Goal: Task Accomplishment & Management: Manage account settings

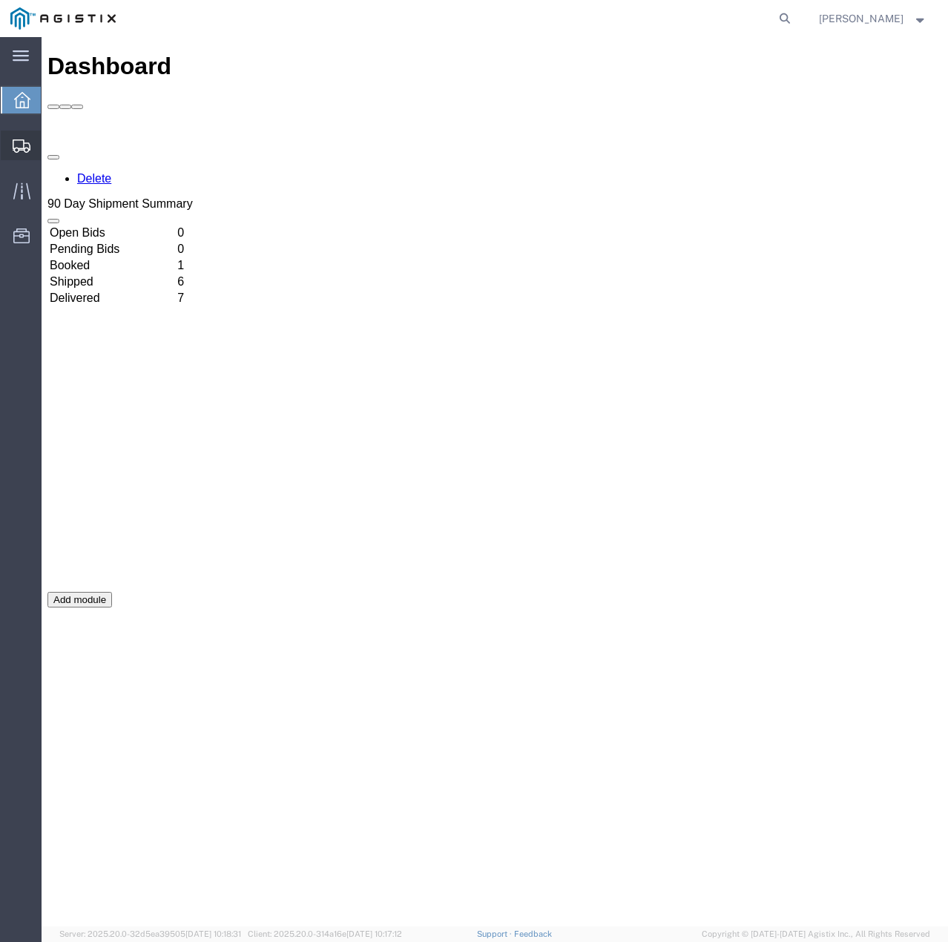
click at [16, 145] on icon at bounding box center [22, 145] width 18 height 13
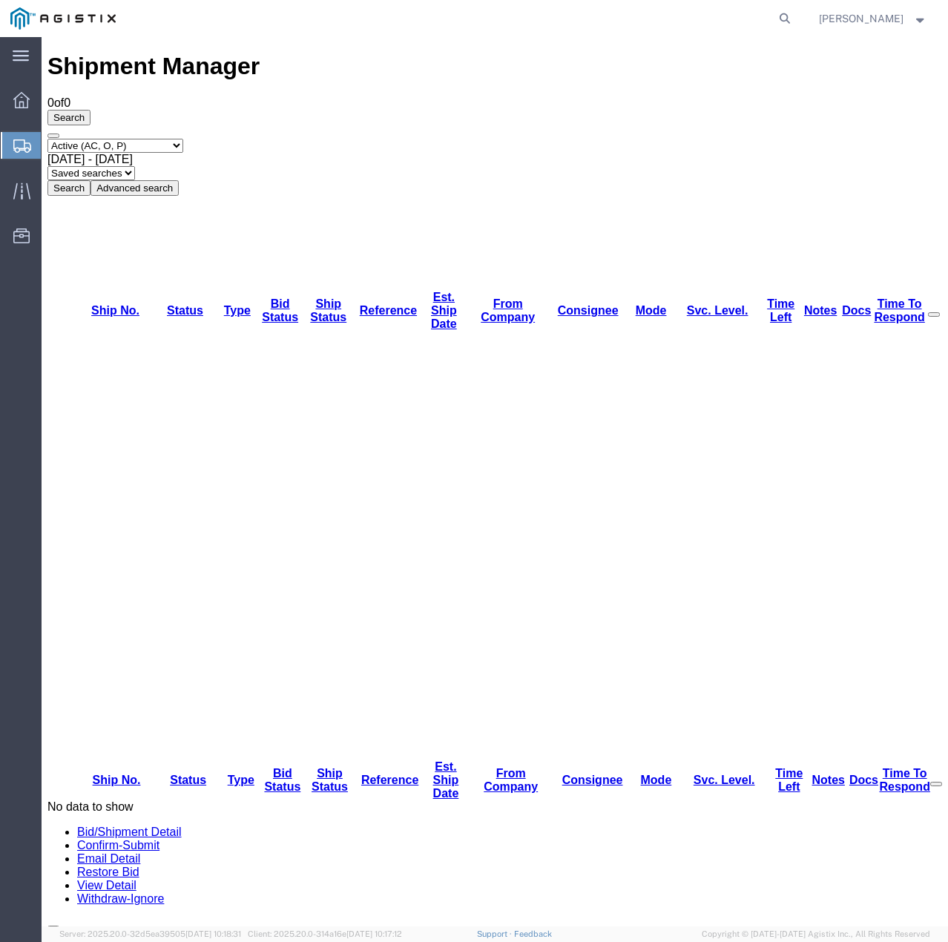
click at [150, 139] on select "Select status Active (AC, O, P) All Approved Awaiting Confirmation (AC) Booked …" at bounding box center [115, 146] width 136 height 14
select select "ALL"
click at [47, 139] on select "Select status Active (AC, O, P) All Approved Awaiting Confirmation (AC) Booked …" at bounding box center [115, 146] width 136 height 14
click at [90, 180] on button "Search" at bounding box center [68, 188] width 43 height 16
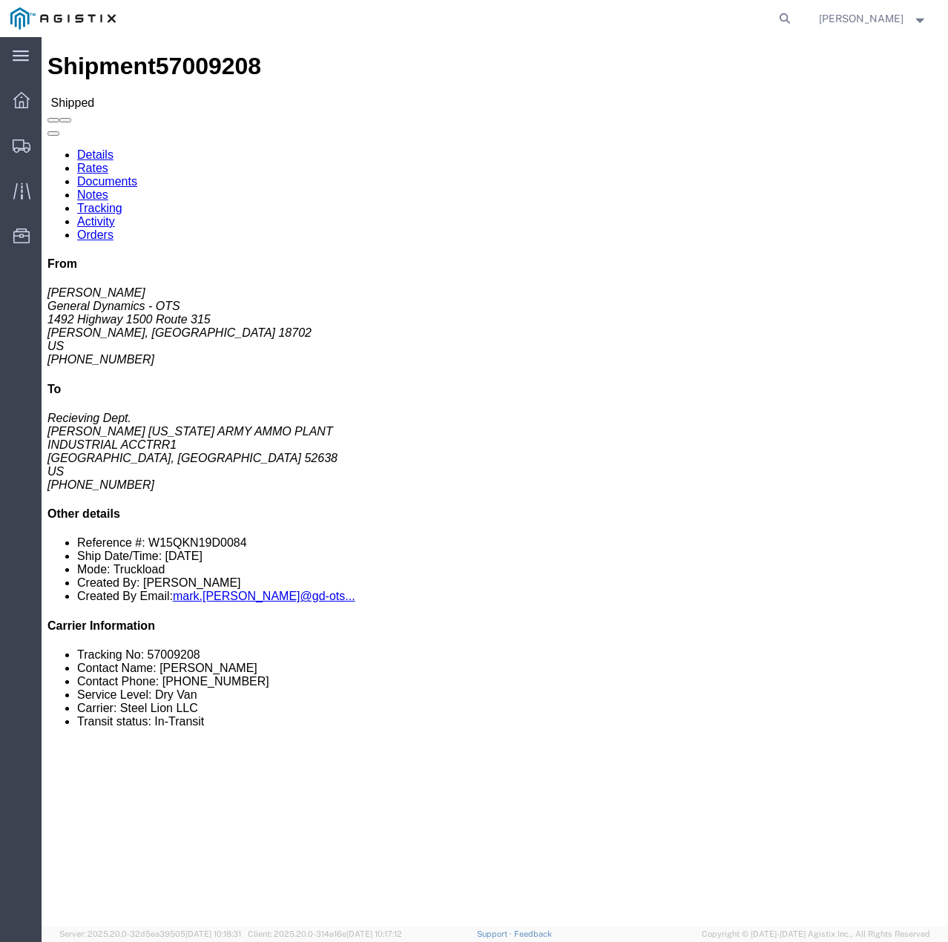
click link "Tracking"
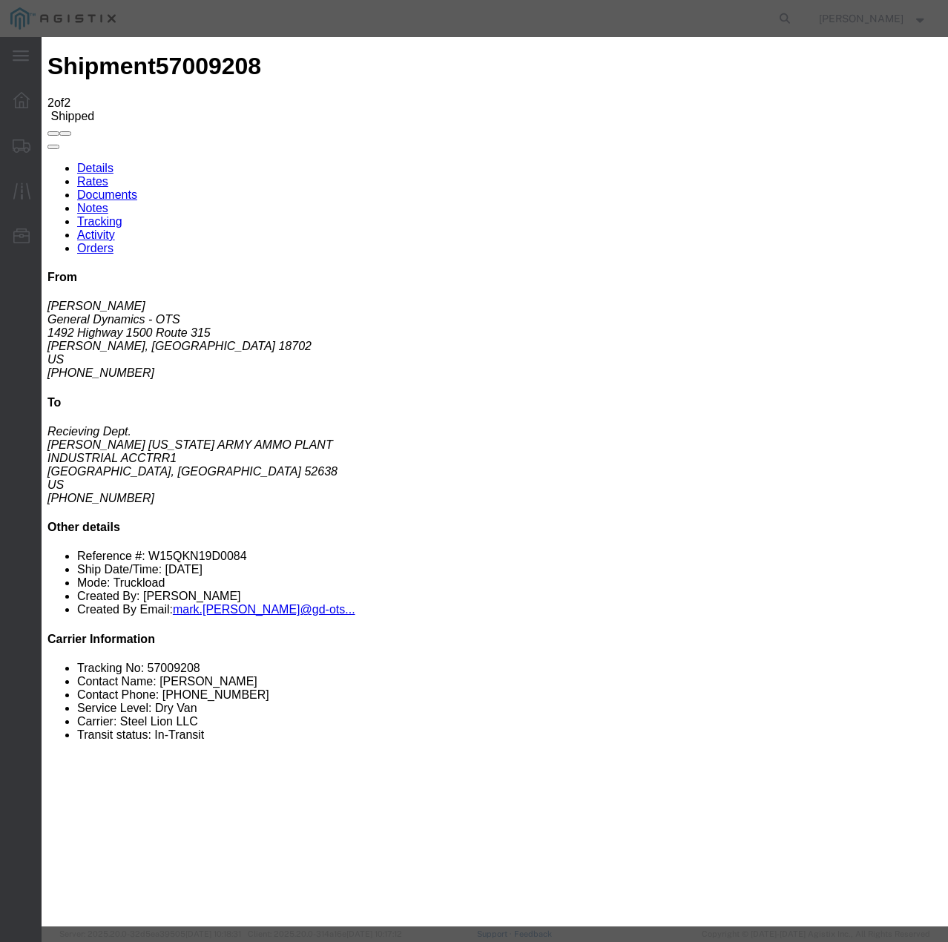
type input "10/08/2025"
type input "12:00 PM"
select select "DELIVRED"
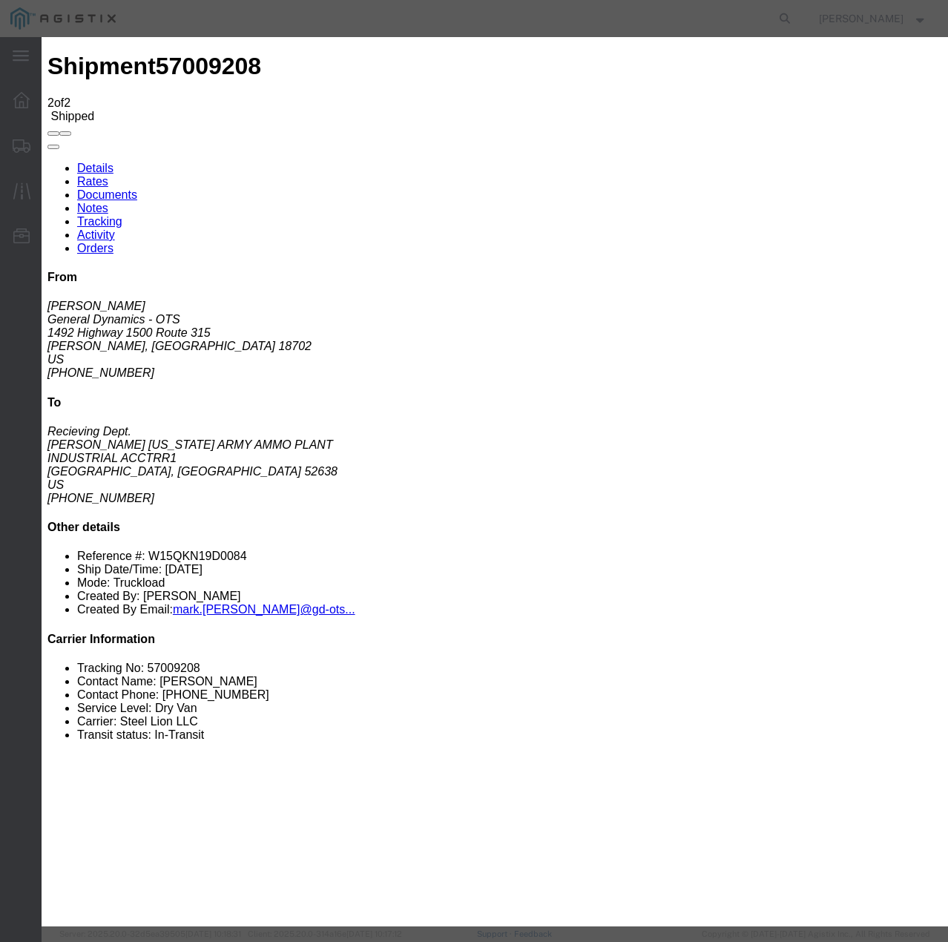
select select "22873"
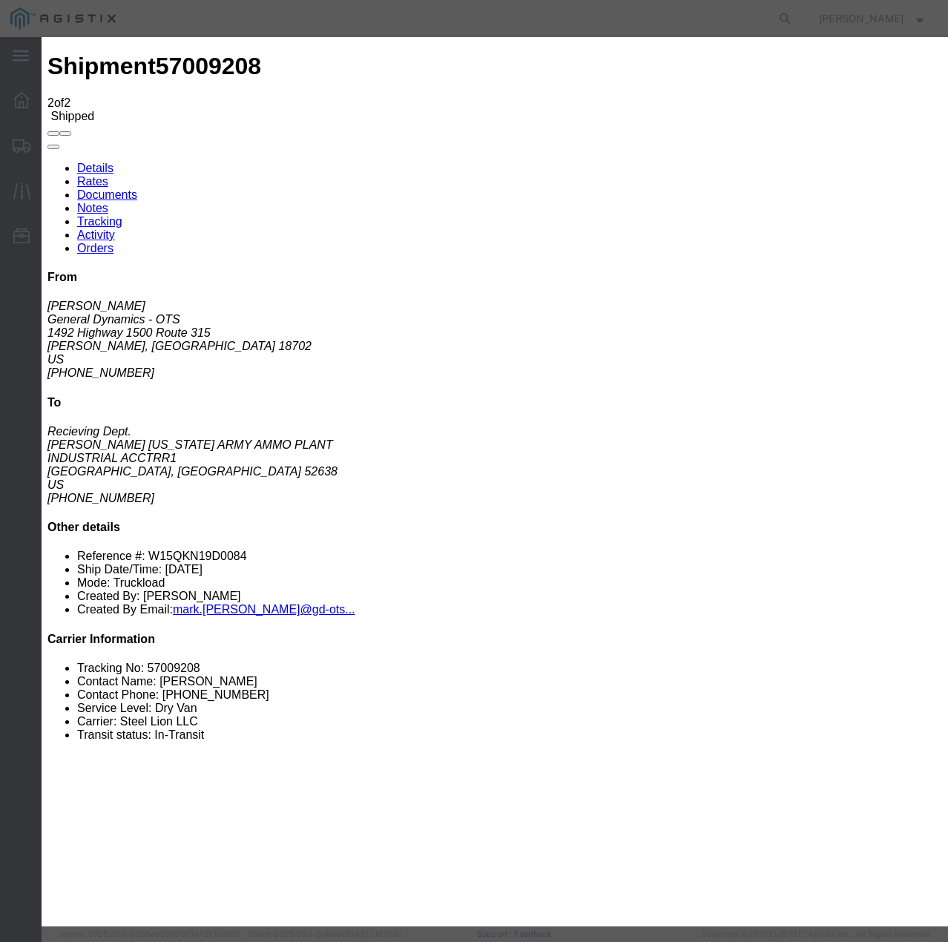
select select "TL"
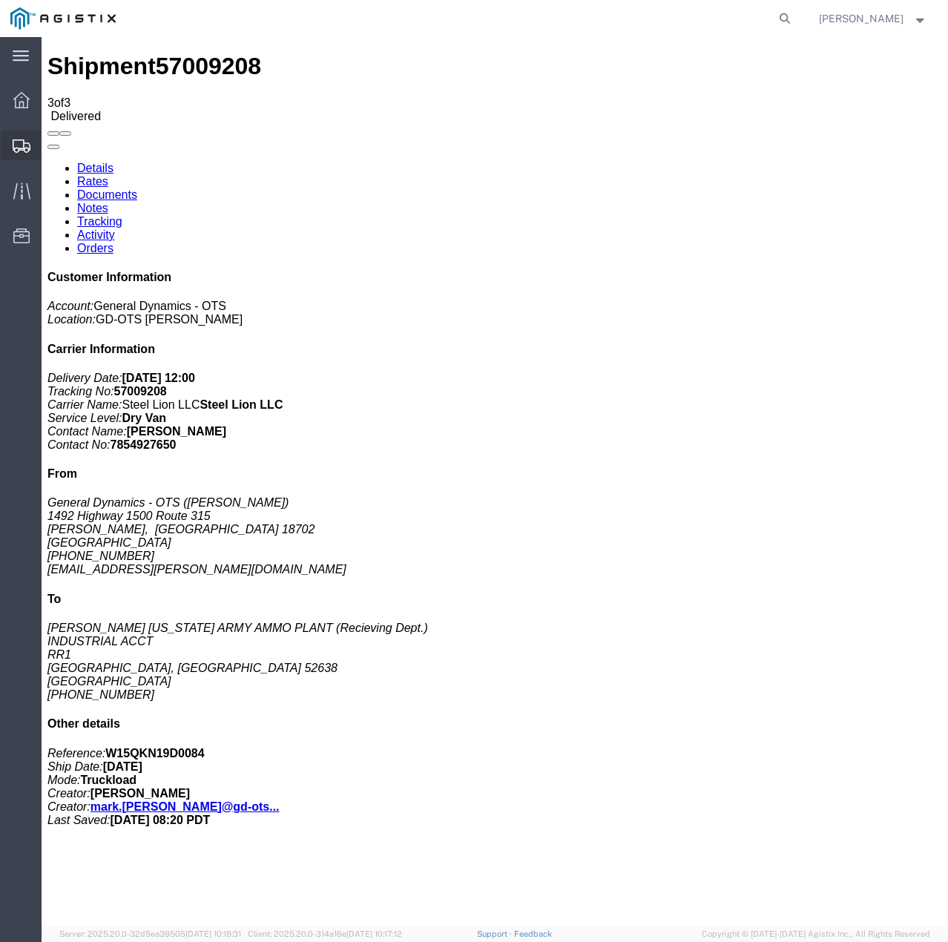
click at [13, 151] on icon at bounding box center [22, 145] width 18 height 13
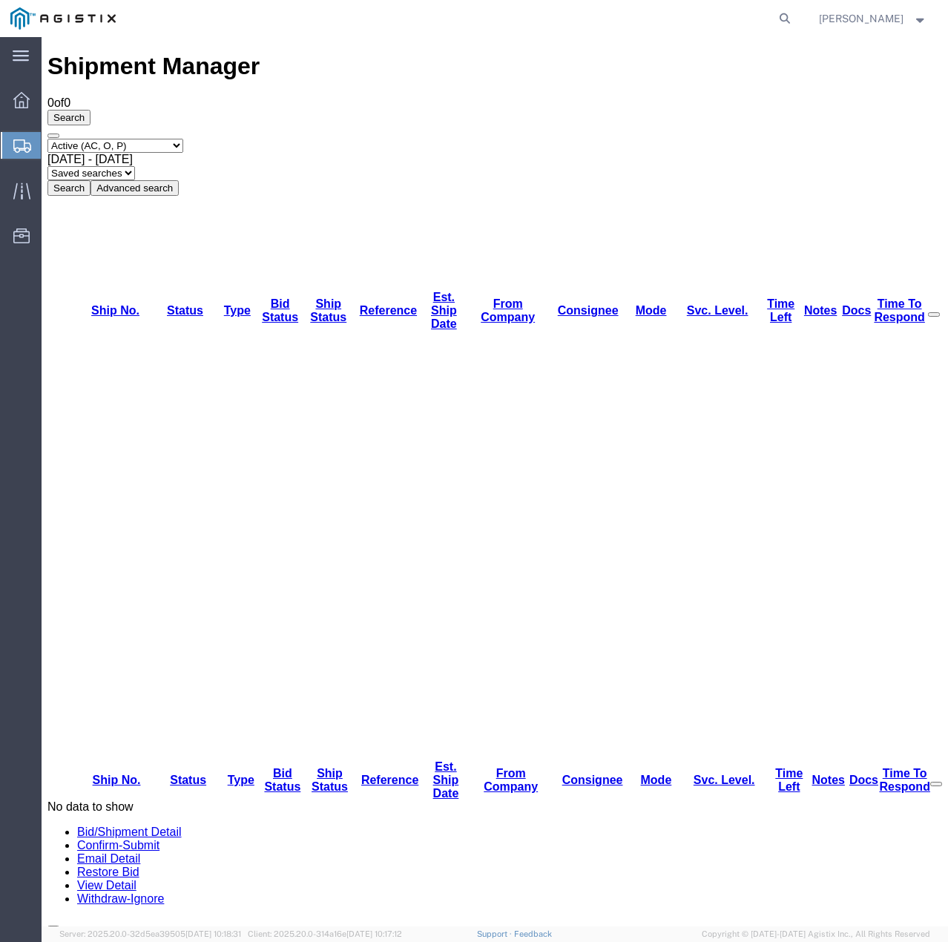
click at [183, 139] on select "Select status Active (AC, O, P) All Approved Awaiting Confirmation (AC) Booked …" at bounding box center [115, 146] width 136 height 14
select select "ALL"
click at [47, 139] on select "Select status Active (AC, O, P) All Approved Awaiting Confirmation (AC) Booked …" at bounding box center [115, 146] width 136 height 14
click at [90, 180] on button "Search" at bounding box center [68, 188] width 43 height 16
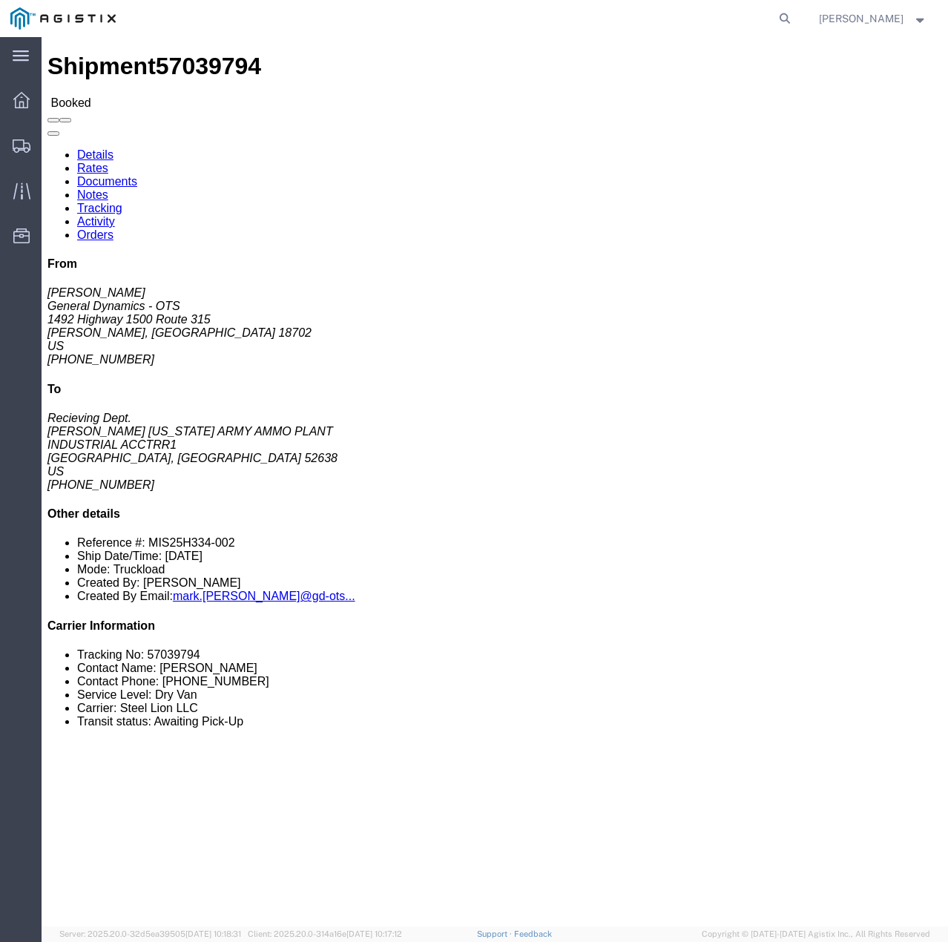
click link "Tracking"
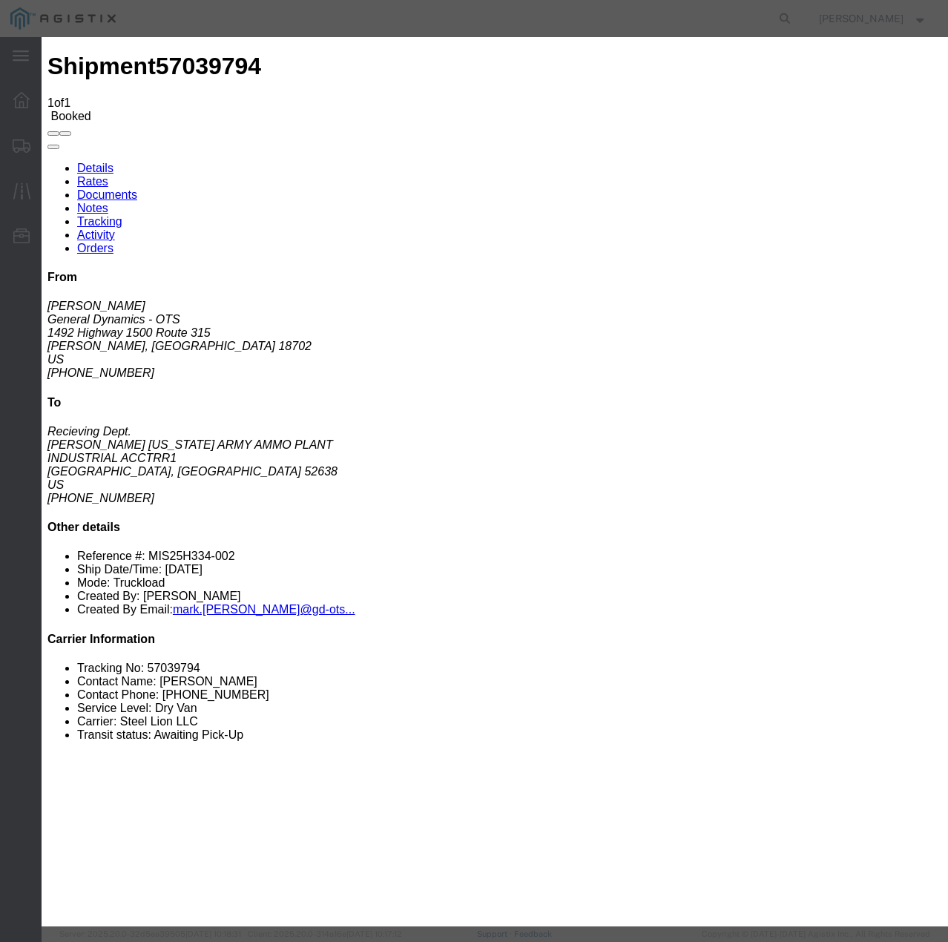
type input "10/08/2025"
type input "12:00 PM"
select select "INTRANST"
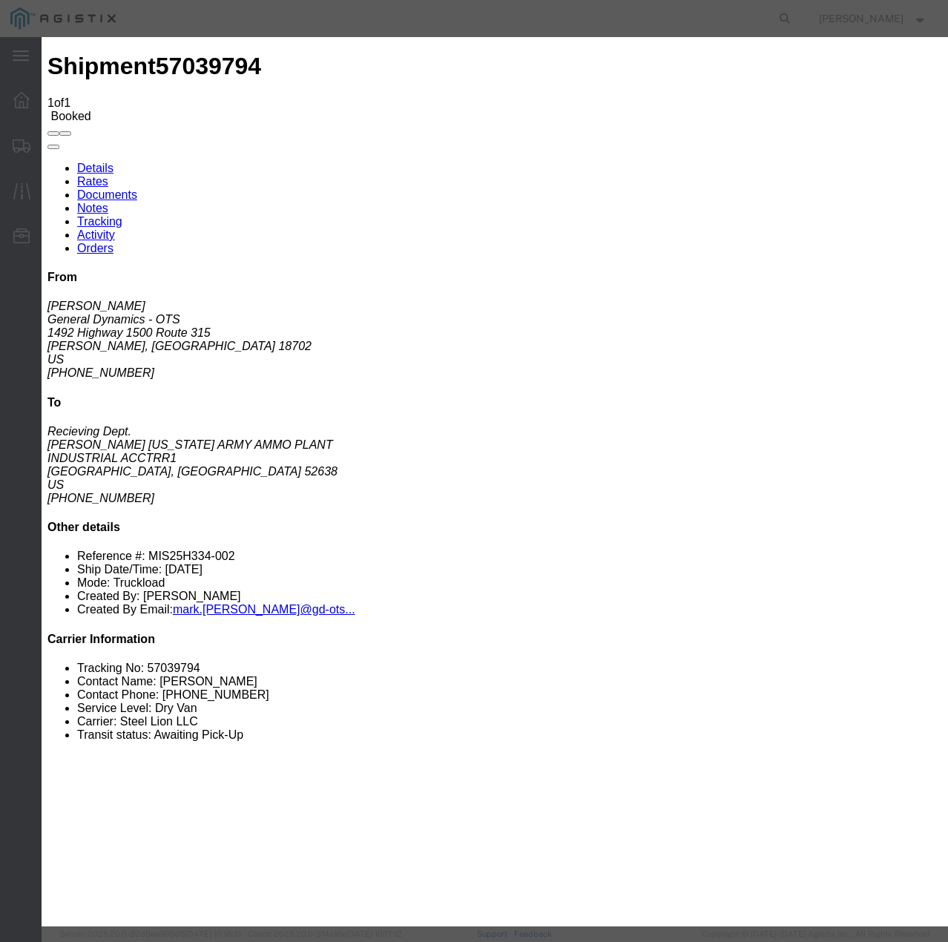
select select "22873"
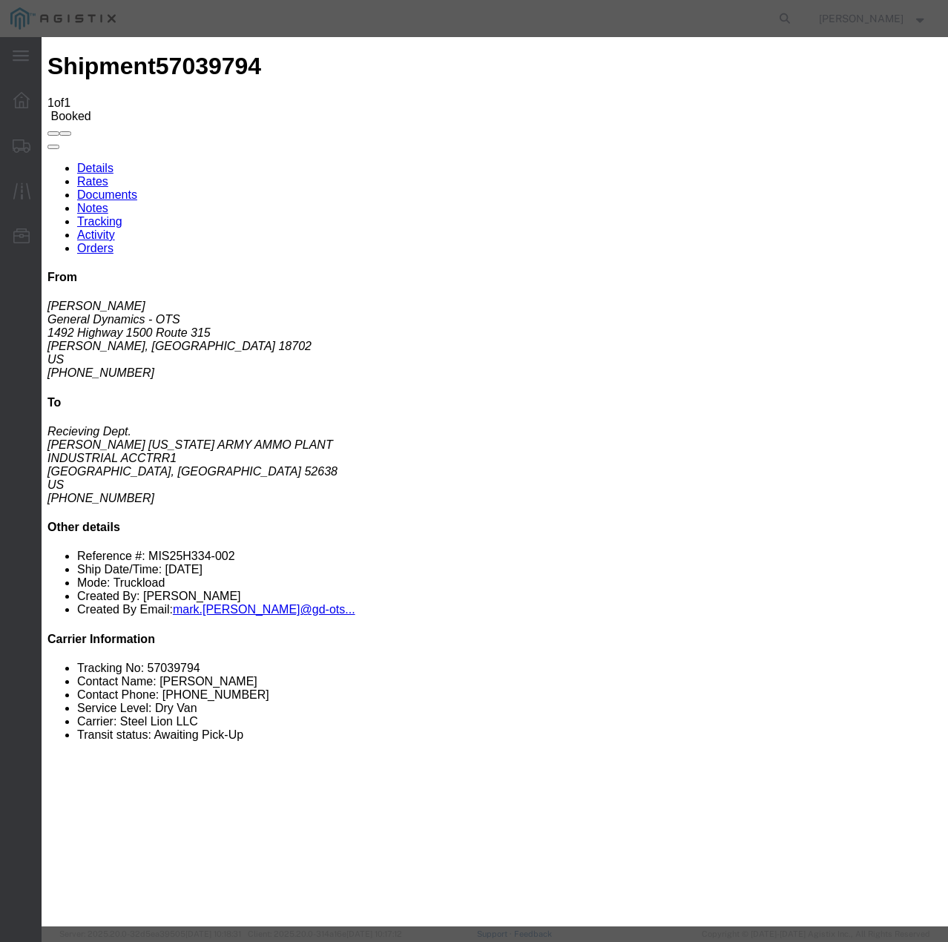
select select "TL"
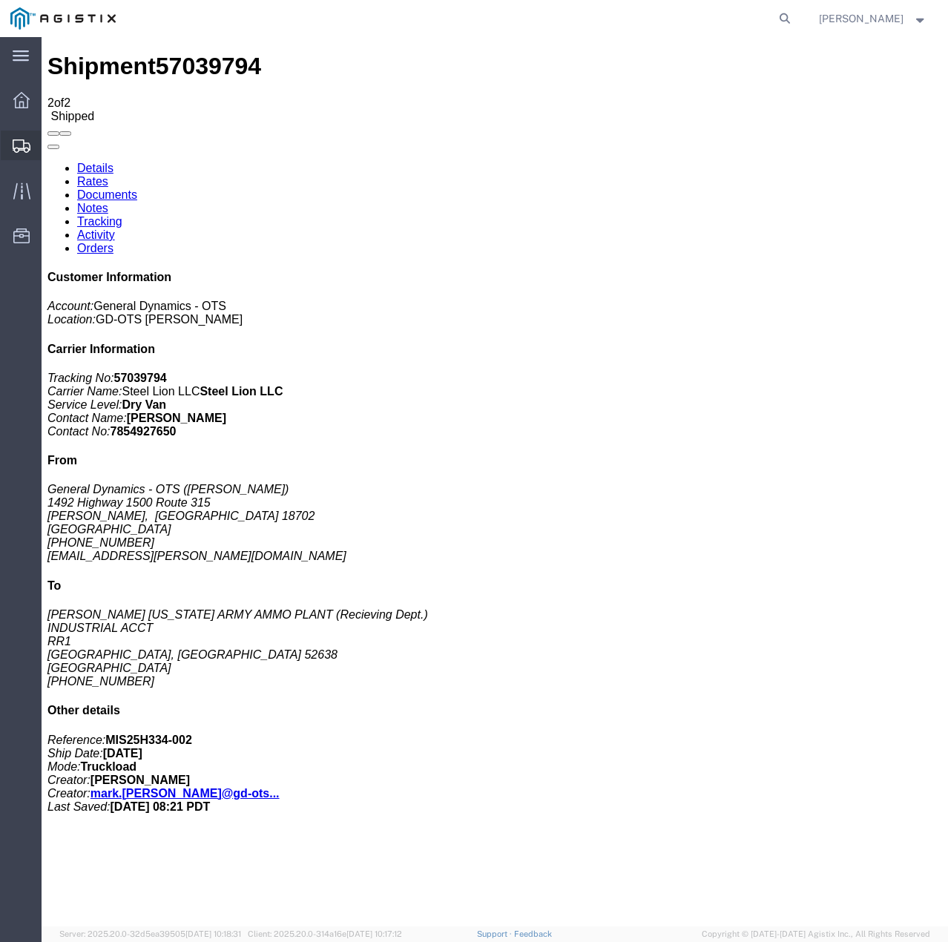
click at [16, 141] on icon at bounding box center [22, 145] width 18 height 13
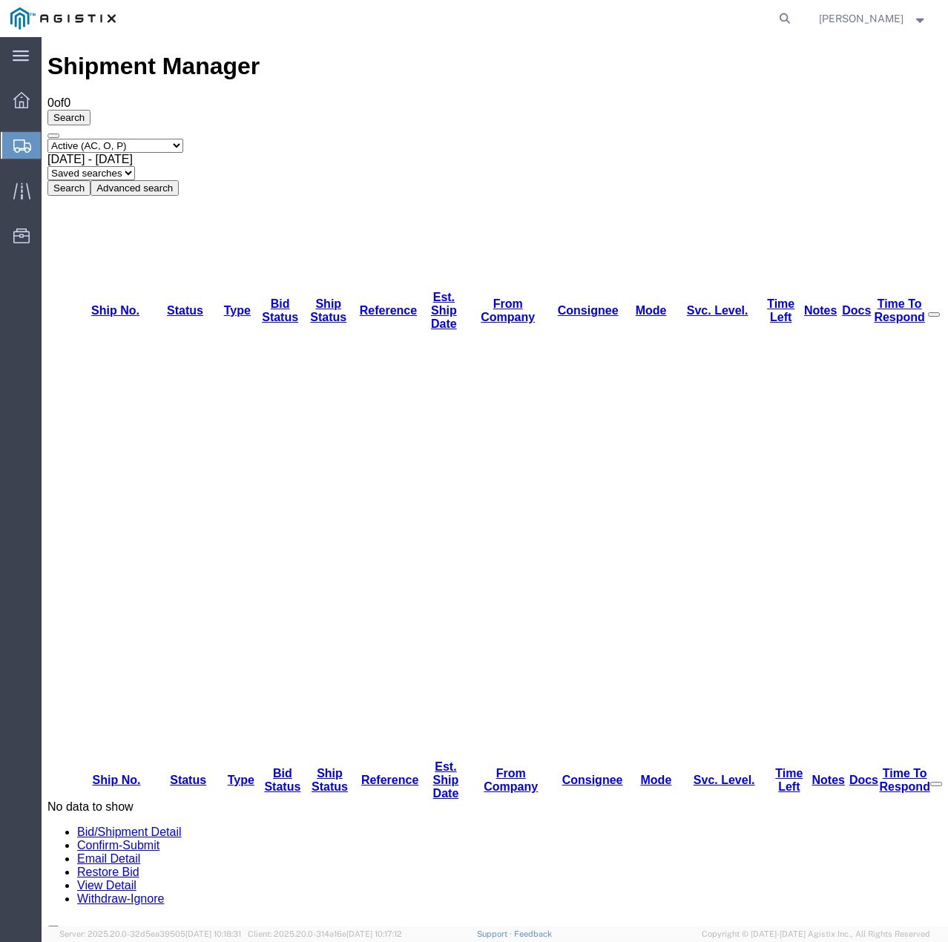
click at [183, 139] on select "Select status Active (AC, O, P) All Approved Awaiting Confirmation (AC) Booked …" at bounding box center [115, 146] width 136 height 14
select select "ALL"
click at [47, 139] on select "Select status Active (AC, O, P) All Approved Awaiting Confirmation (AC) Booked …" at bounding box center [115, 146] width 136 height 14
click at [90, 180] on button "Search" at bounding box center [68, 188] width 43 height 16
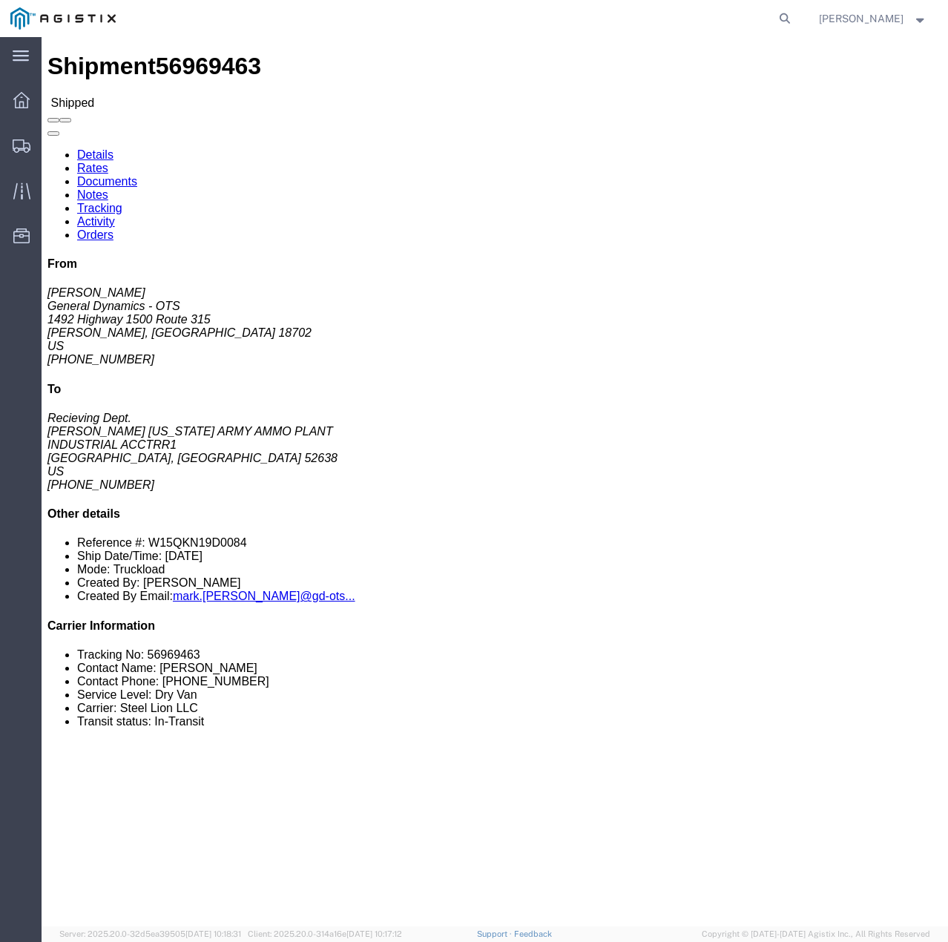
click link "Tracking"
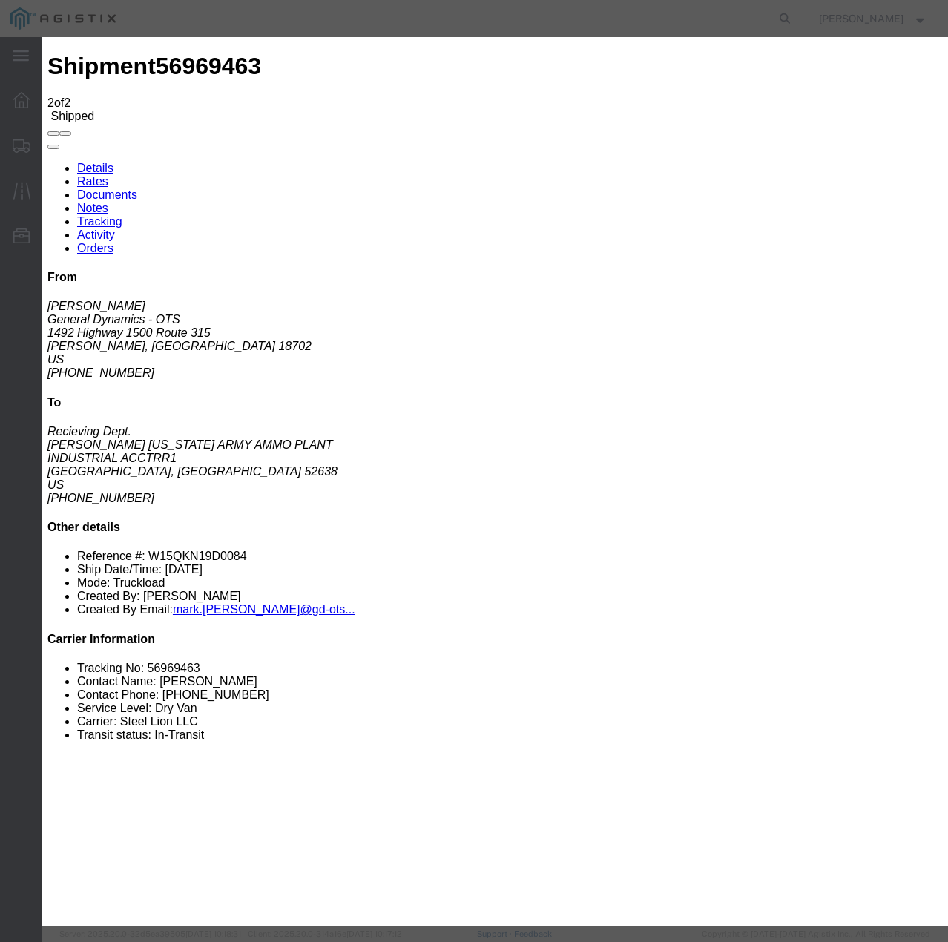
type input "10/08/2025"
type input "12:00 PM"
select select "DELIVRED"
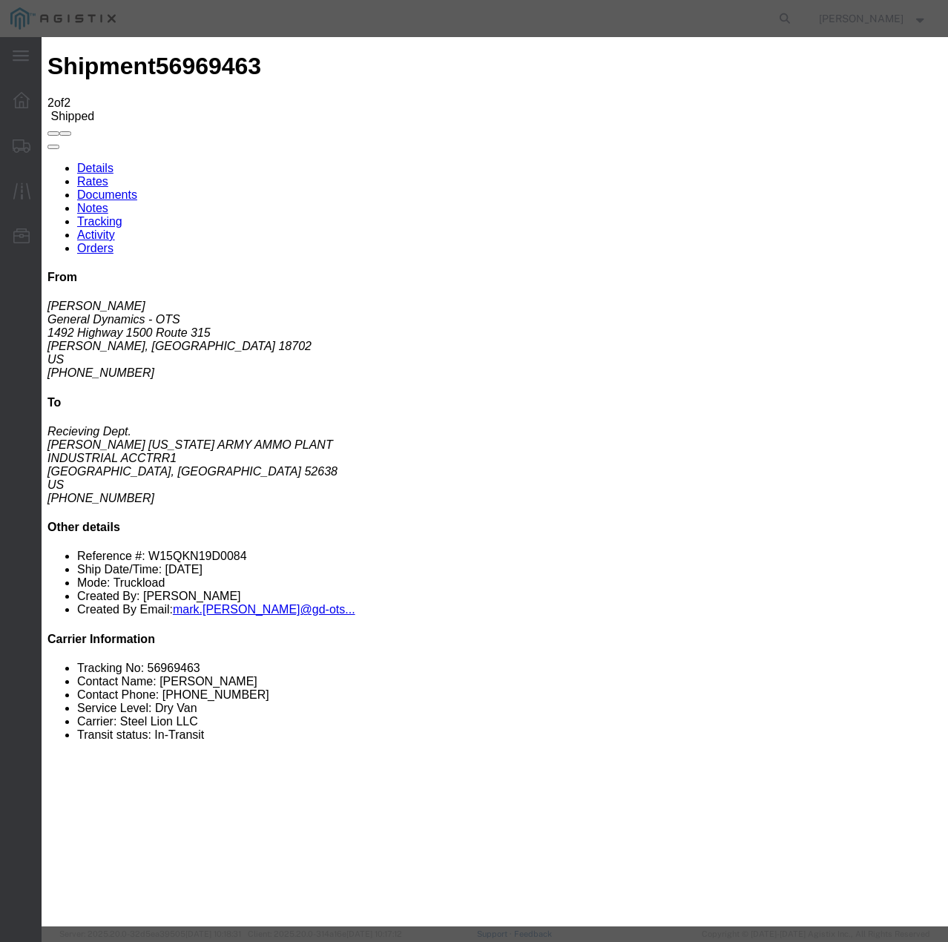
select select "22873"
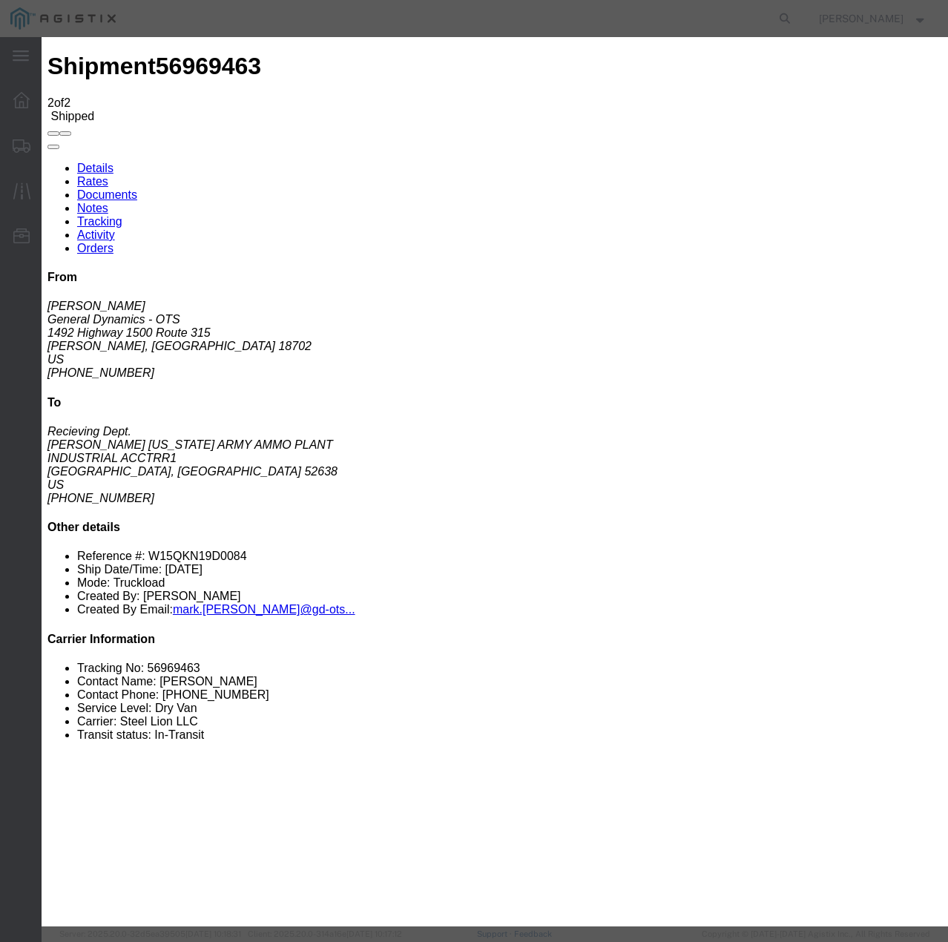
select select "TL"
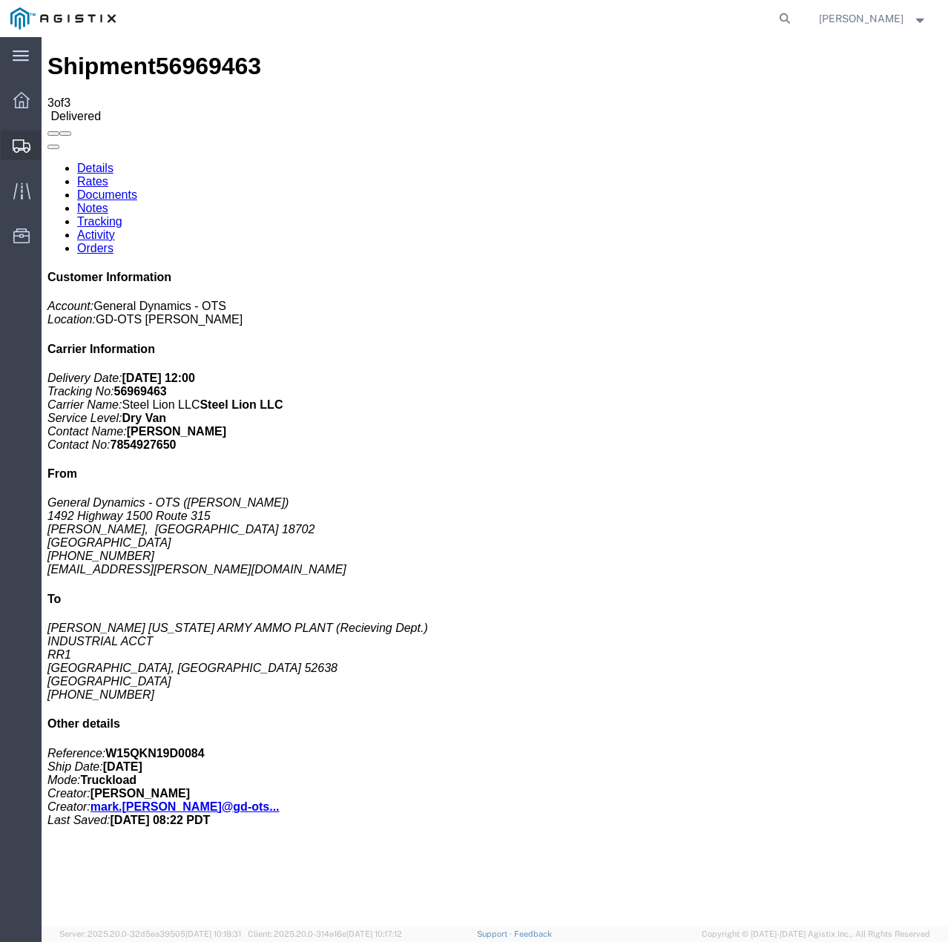
click at [16, 141] on icon at bounding box center [22, 145] width 18 height 13
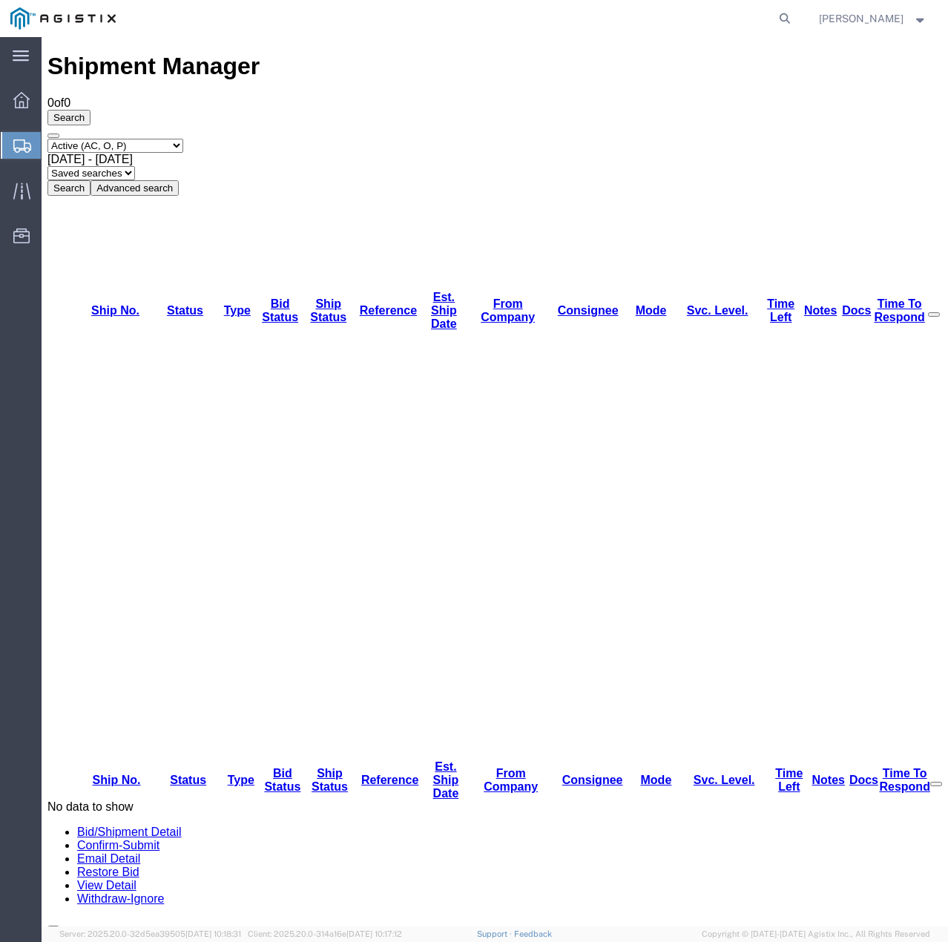
click at [183, 139] on select "Select status Active (AC, O, P) All Approved Awaiting Confirmation (AC) Booked …" at bounding box center [115, 146] width 136 height 14
select select "ALL"
click at [47, 139] on select "Select status Active (AC, O, P) All Approved Awaiting Confirmation (AC) Booked …" at bounding box center [115, 146] width 136 height 14
click at [90, 180] on button "Search" at bounding box center [68, 188] width 43 height 16
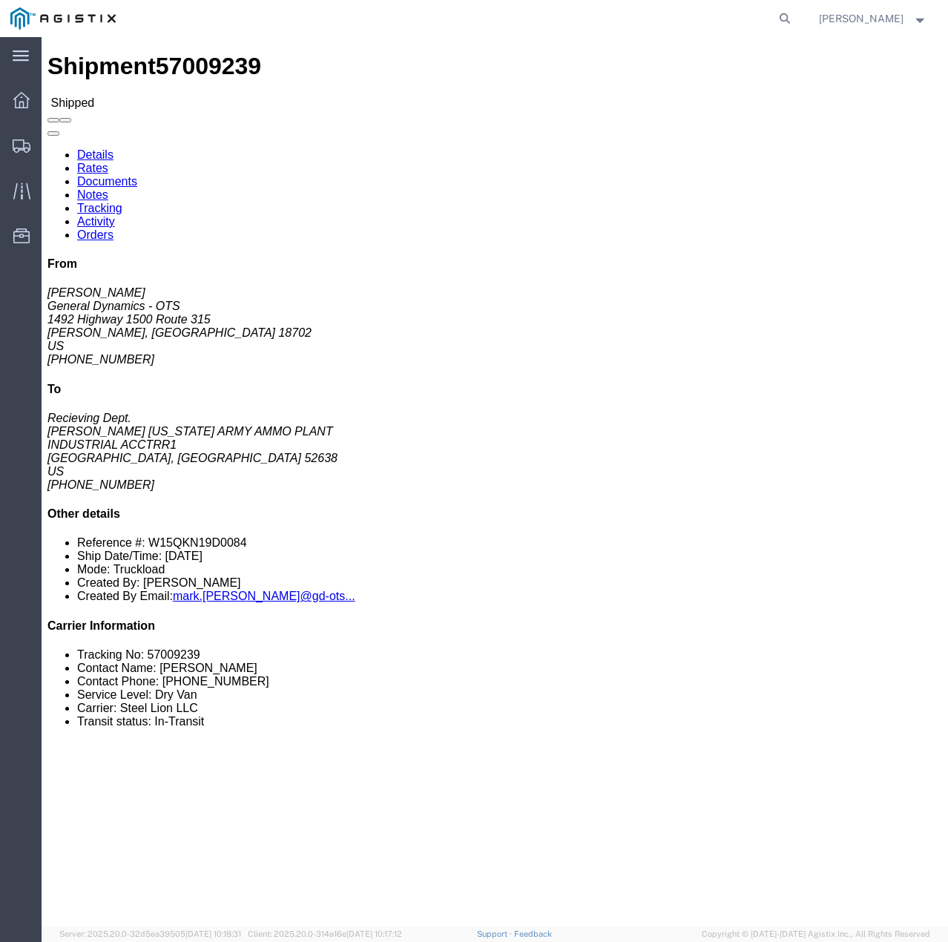
click link "Tracking"
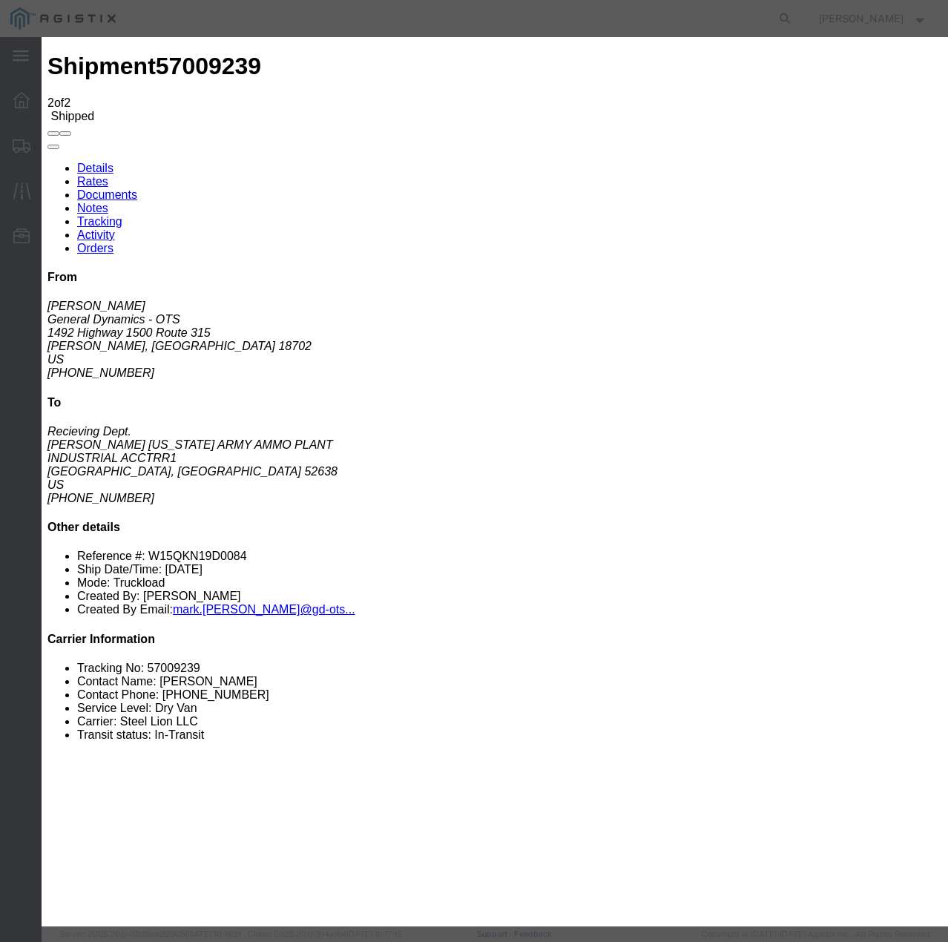
type input "10/08/2025"
type input "12:00 PM"
select select "DELIVRED"
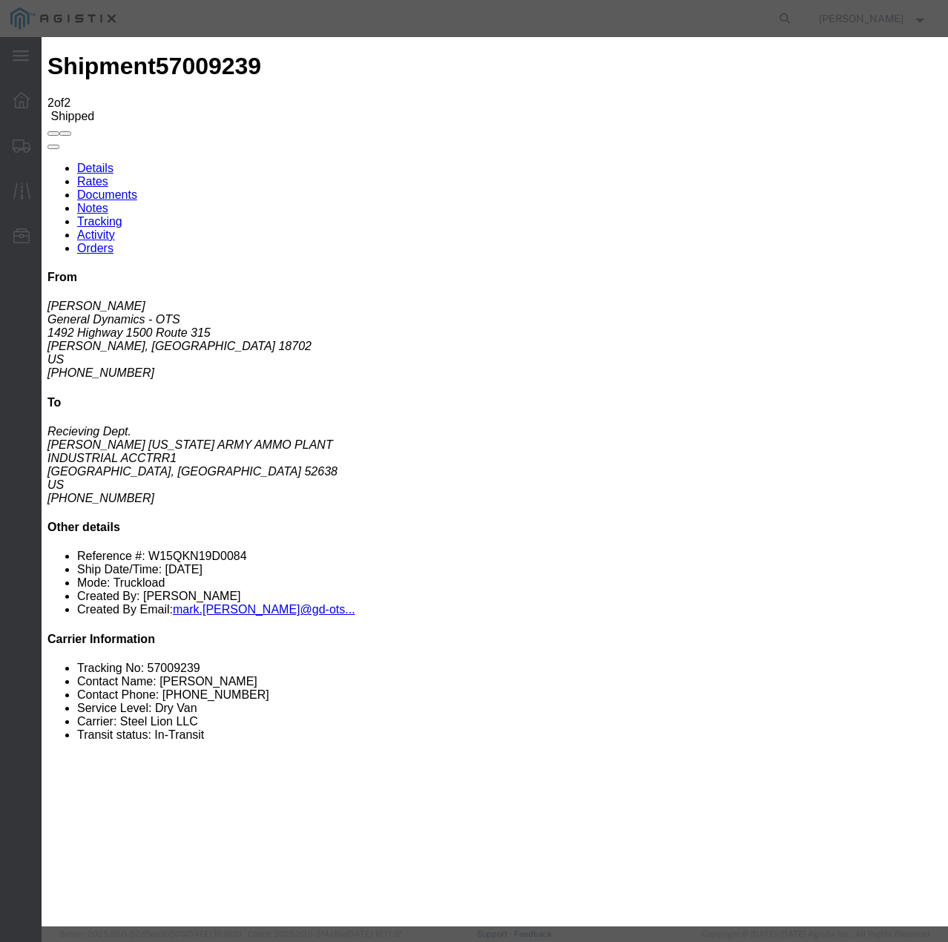
select select "22873"
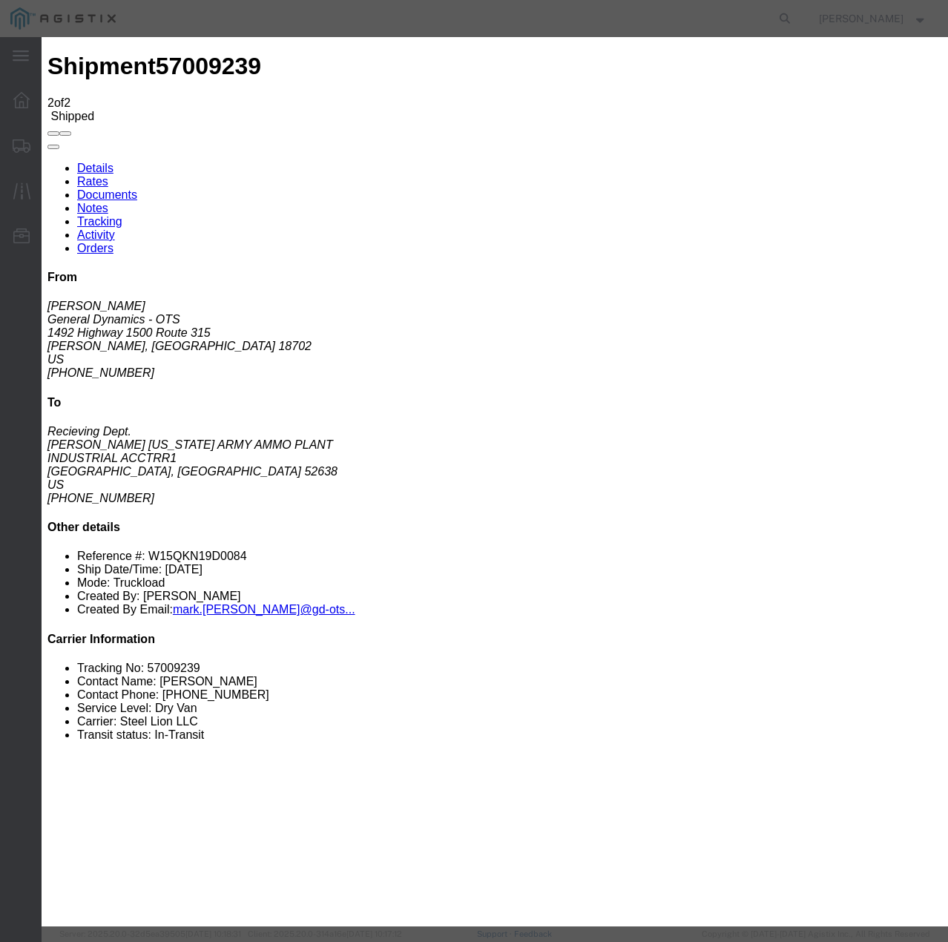
select select "TL"
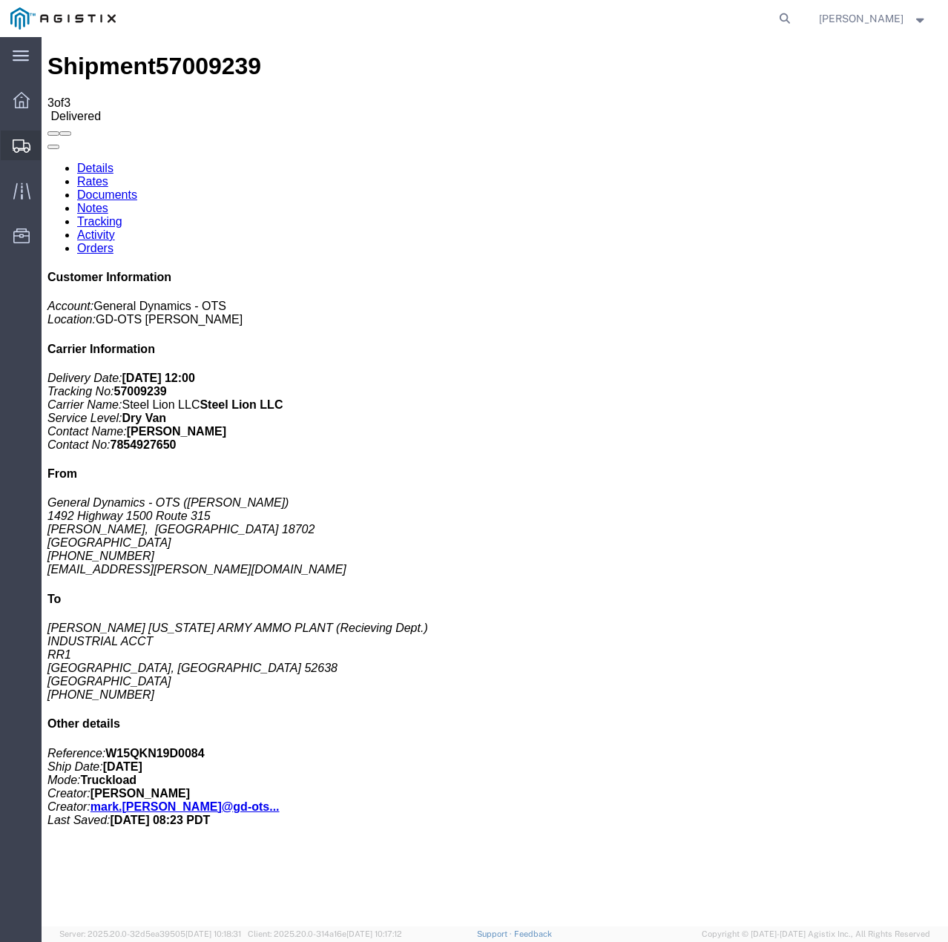
click at [10, 143] on div at bounding box center [22, 146] width 42 height 30
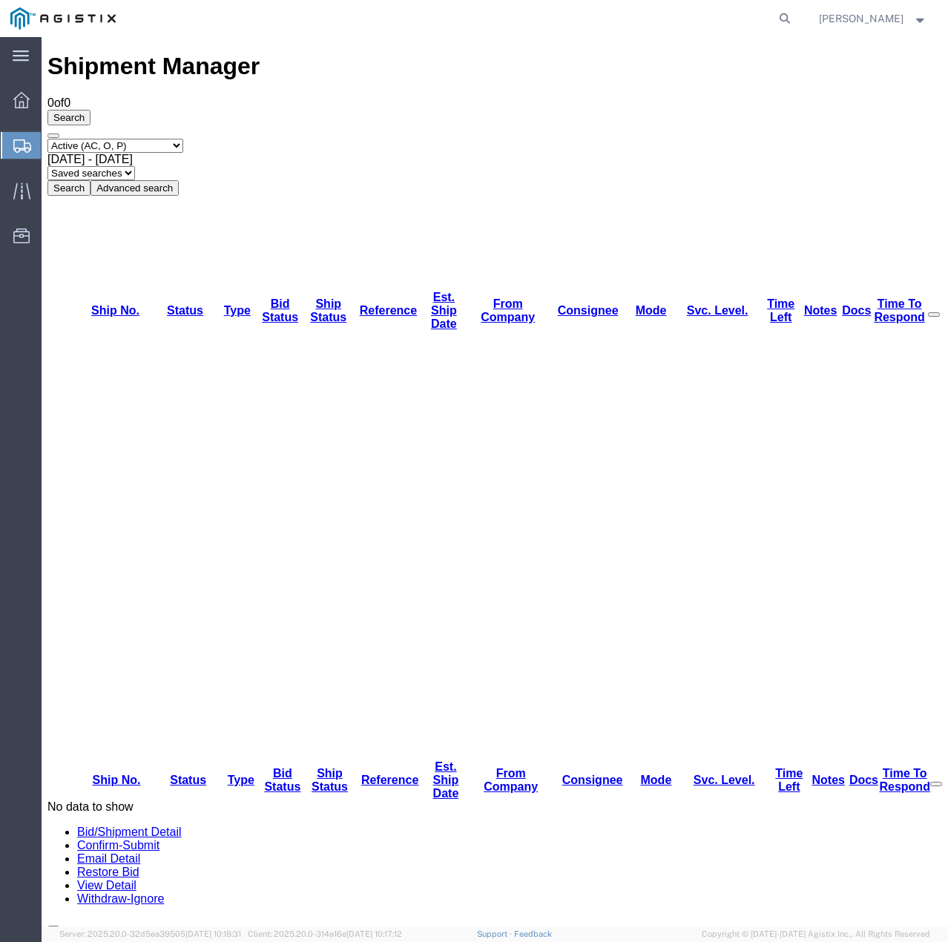
click at [182, 139] on select "Select status Active (AC, O, P) All Approved Awaiting Confirmation (AC) Booked …" at bounding box center [115, 146] width 136 height 14
select select "ALL"
click at [47, 139] on select "Select status Active (AC, O, P) All Approved Awaiting Confirmation (AC) Booked …" at bounding box center [115, 146] width 136 height 14
click at [90, 180] on button "Search" at bounding box center [68, 188] width 43 height 16
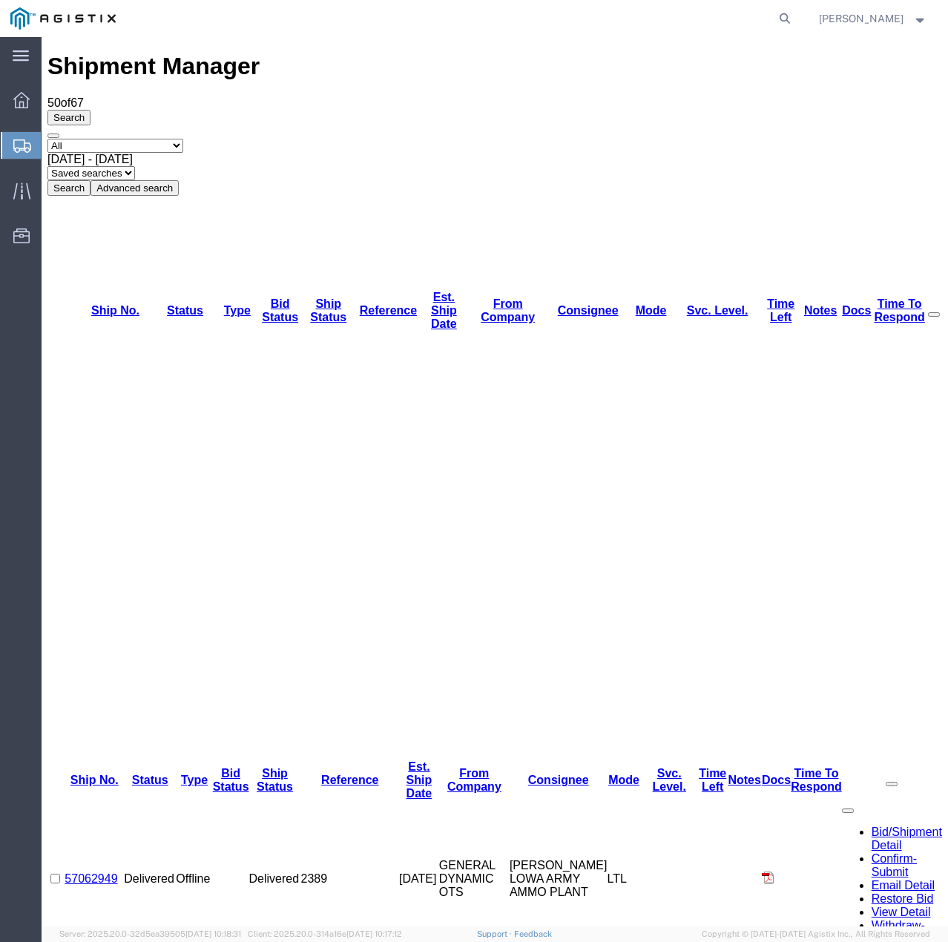
drag, startPoint x: 133, startPoint y: 240, endPoint x: 72, endPoint y: 240, distance: 60.8
copy link "57039794"
